Goal: Task Accomplishment & Management: Use online tool/utility

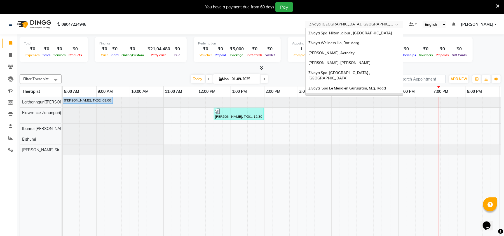
scroll to position [60, 0]
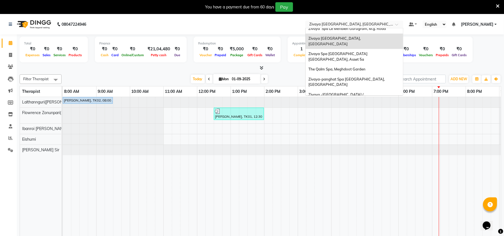
click at [351, 23] on input "text" at bounding box center [348, 25] width 81 height 6
click at [351, 105] on div "Zivaya Wellness & Spa, [GEOGRAPHIC_DATA]" at bounding box center [353, 110] width 97 height 10
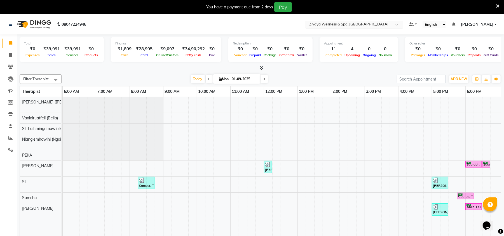
click at [356, 24] on input "text" at bounding box center [348, 25] width 81 height 6
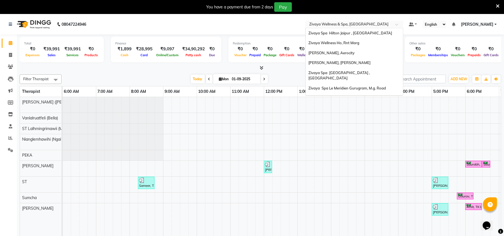
scroll to position [67, 0]
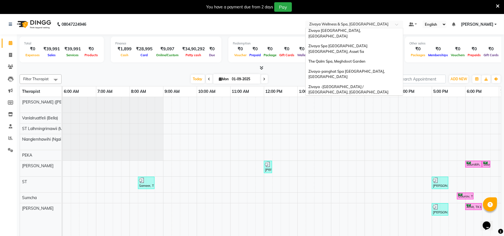
click at [352, 110] on span "Zivaya Wellness & Spa, [GEOGRAPHIC_DATA]" at bounding box center [347, 112] width 79 height 4
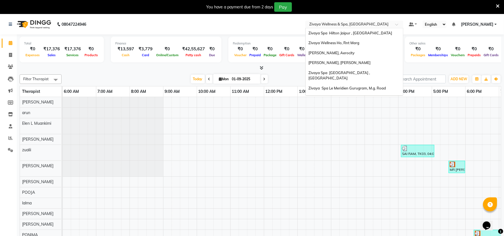
click at [373, 26] on input "text" at bounding box center [348, 25] width 81 height 6
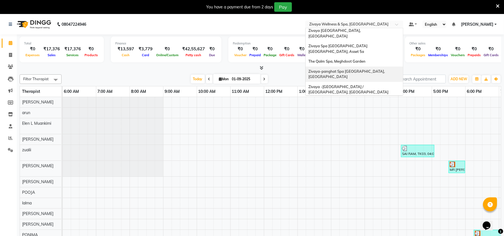
click at [358, 69] on span "Zivaya-panghat Spa Udaipur, Panghat" at bounding box center [346, 74] width 77 height 10
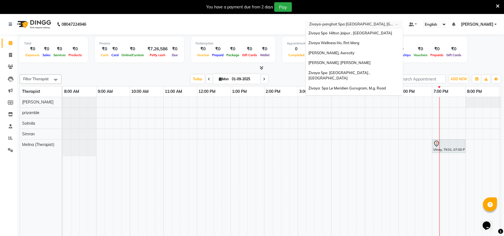
click at [363, 25] on input "text" at bounding box center [348, 25] width 81 height 6
click at [348, 34] on span "Zivaya Spa Hilton Jaipur , [GEOGRAPHIC_DATA]" at bounding box center [350, 33] width 84 height 4
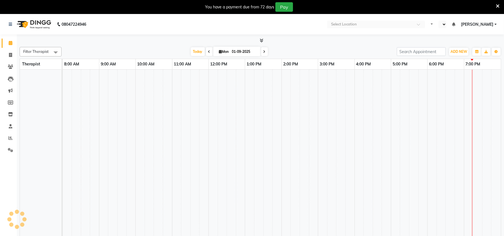
select select "en"
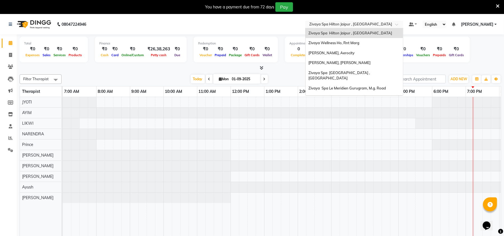
click at [337, 25] on input "text" at bounding box center [348, 25] width 81 height 6
click at [339, 70] on span "Zivaya Spa The Ummed Ahmedabad , Hansol" at bounding box center [339, 75] width 62 height 10
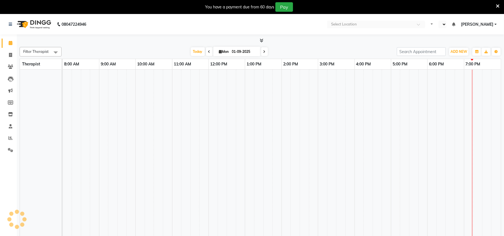
select select "en"
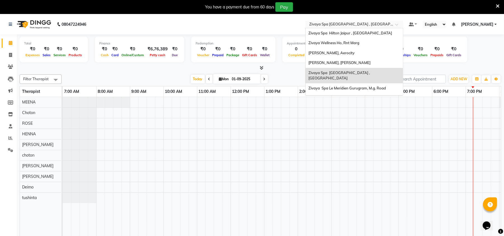
click at [337, 24] on input "text" at bounding box center [348, 25] width 81 height 6
click at [339, 86] on span "Zivaya Spa Le Meridien Gurugram, M.g. Road" at bounding box center [346, 88] width 77 height 4
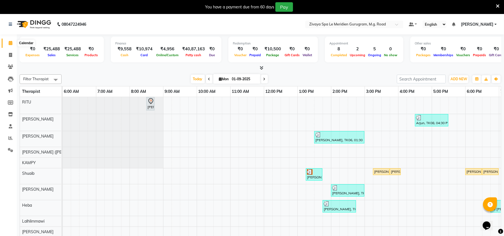
click at [11, 45] on span at bounding box center [11, 43] width 10 height 6
click at [10, 136] on icon at bounding box center [10, 138] width 4 height 4
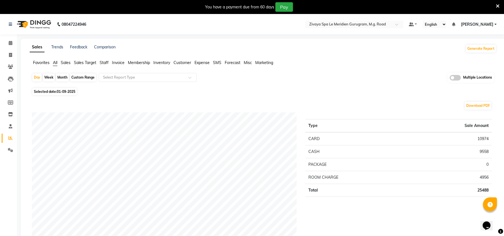
click at [67, 63] on span "Sales" at bounding box center [66, 62] width 10 height 5
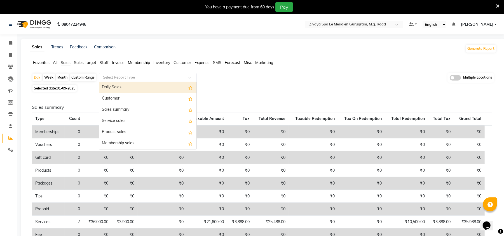
click at [117, 79] on input "text" at bounding box center [142, 78] width 81 height 6
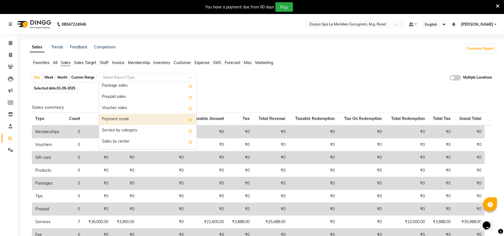
scroll to position [84, 0]
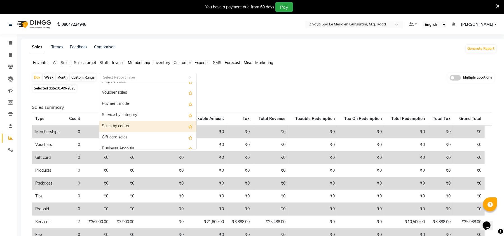
click at [129, 126] on div "Sales by center" at bounding box center [147, 126] width 97 height 11
select select "full_report"
select select "csv"
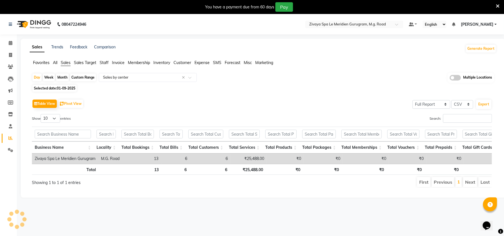
click at [458, 77] on span at bounding box center [454, 78] width 11 height 6
click at [449, 79] on input "checkbox" at bounding box center [449, 79] width 0 height 0
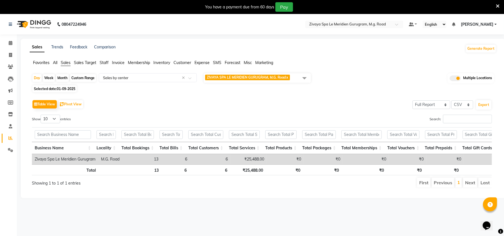
click at [304, 76] on span at bounding box center [304, 78] width 11 height 11
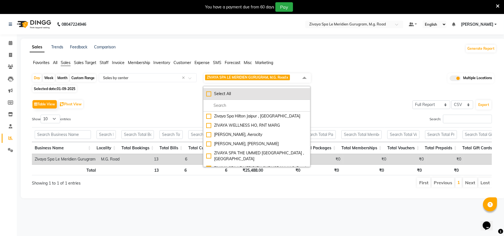
click at [208, 92] on div "Select All" at bounding box center [256, 94] width 101 height 6
checkbox input "true"
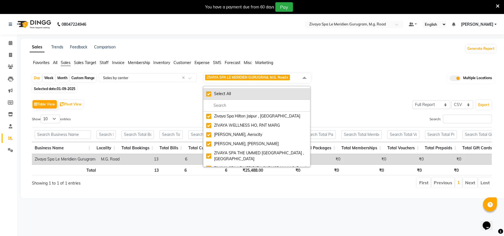
checkbox input "true"
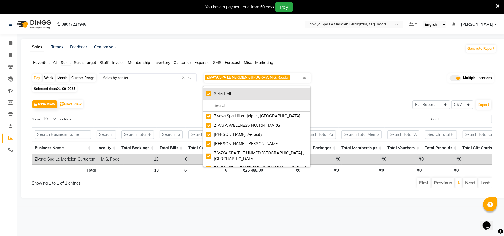
checkbox input "true"
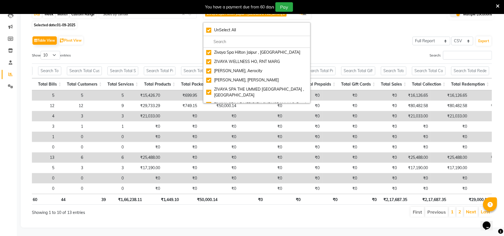
scroll to position [0, 175]
